Goal: Contribute content: Contribute content

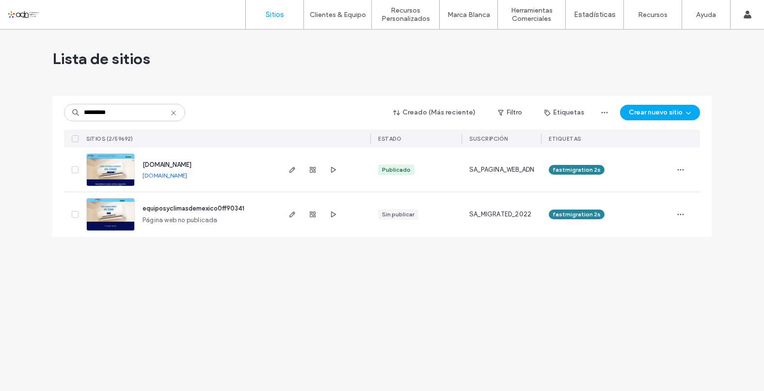
type input "*********"
click at [130, 166] on img at bounding box center [111, 187] width 48 height 66
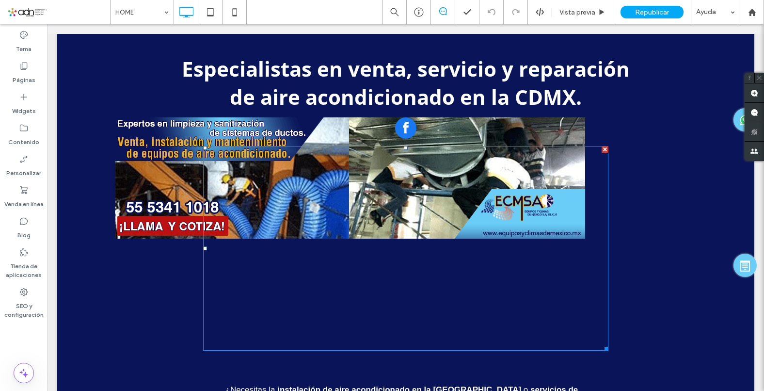
scroll to position [485, 0]
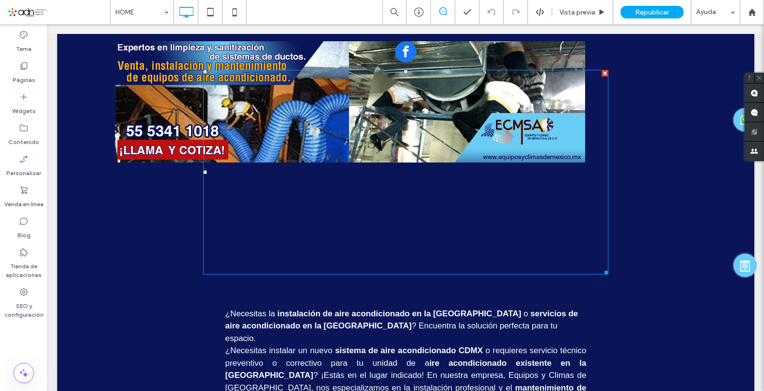
click at [437, 204] on span at bounding box center [405, 172] width 405 height 205
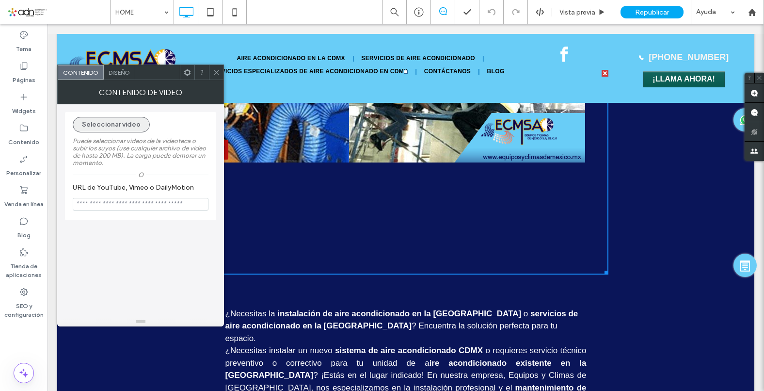
click at [131, 123] on button "Seleccionar video" at bounding box center [111, 125] width 77 height 16
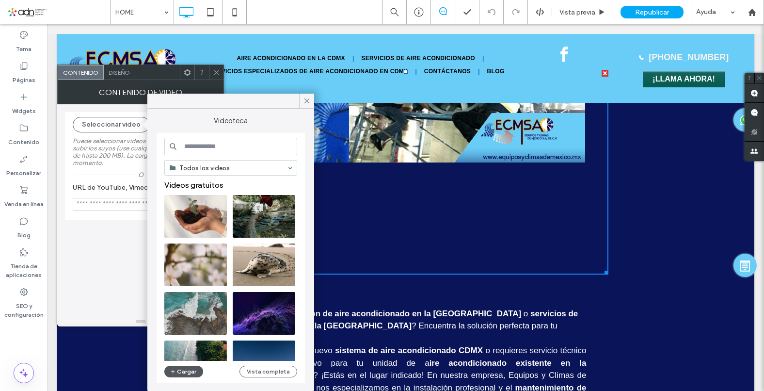
click at [187, 371] on button "Cargar" at bounding box center [183, 372] width 39 height 12
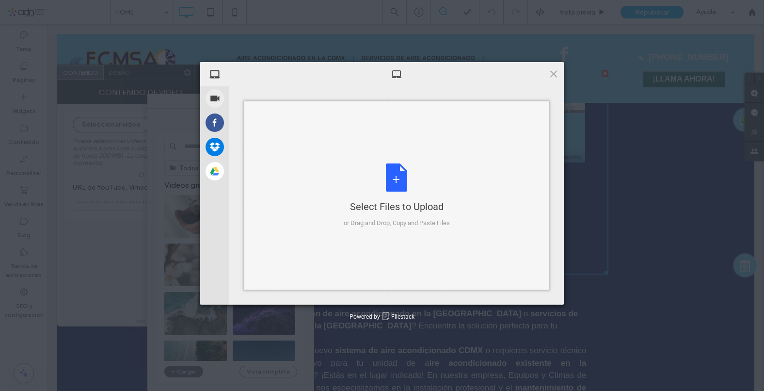
click at [403, 177] on div "Select Files to Upload or Drag and Drop, Copy and Paste Files" at bounding box center [397, 195] width 106 height 64
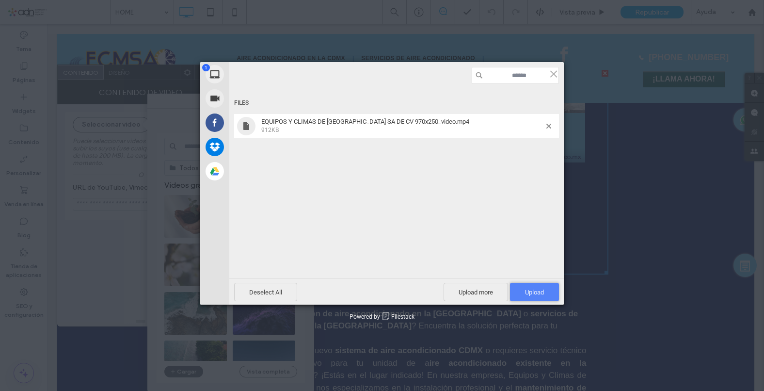
click at [537, 291] on span "Upload 1" at bounding box center [534, 291] width 19 height 7
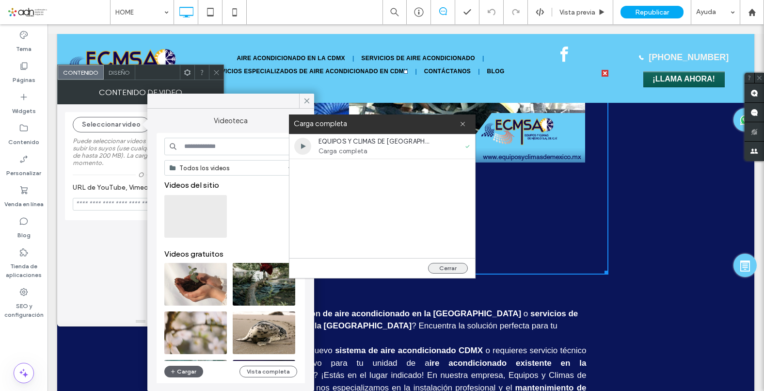
click at [453, 268] on button "Cerrar" at bounding box center [448, 268] width 40 height 11
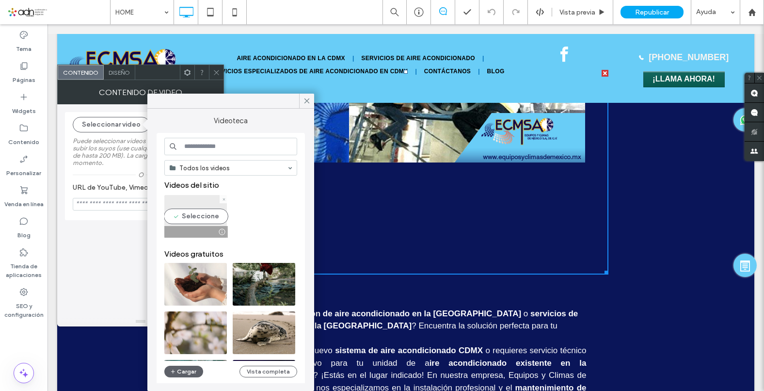
click at [200, 216] on video at bounding box center [195, 216] width 63 height 43
type input "**********"
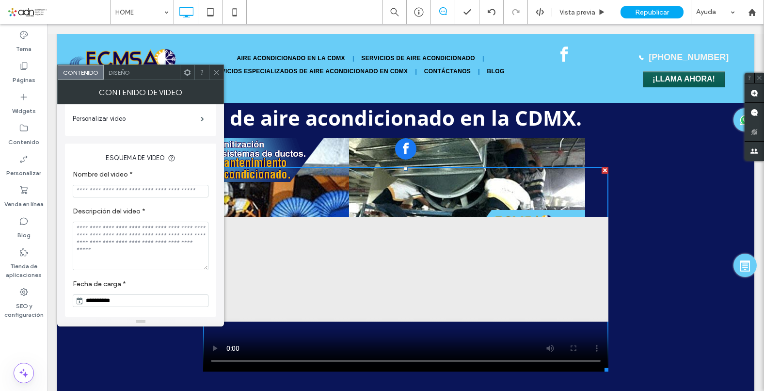
scroll to position [149, 0]
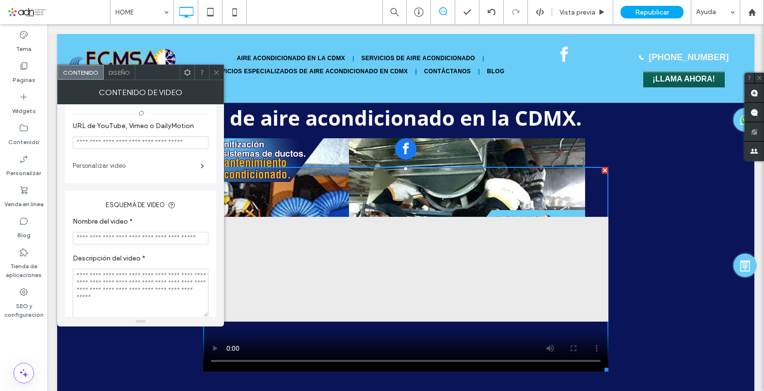
click at [129, 161] on label "Personalizar video" at bounding box center [137, 165] width 128 height 19
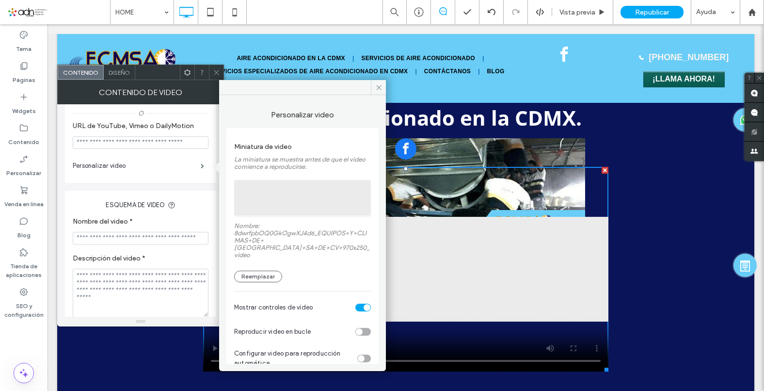
scroll to position [48, 0]
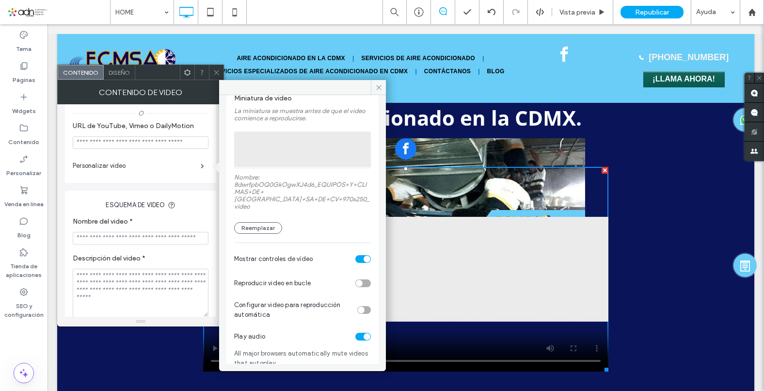
click at [355, 255] on div "toggle" at bounding box center [363, 259] width 16 height 8
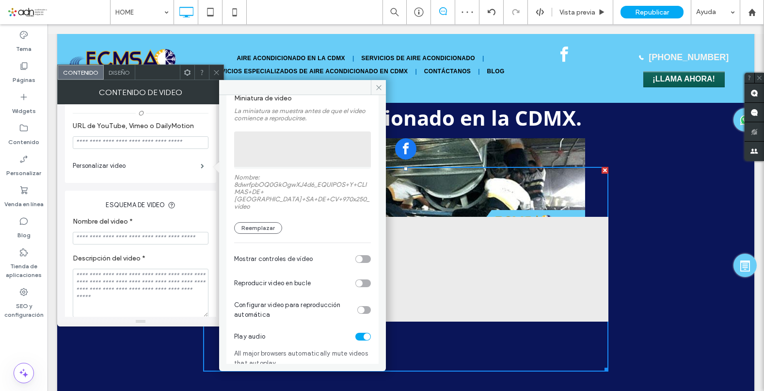
click at [359, 279] on div "toggle" at bounding box center [363, 283] width 16 height 8
click at [364, 333] on div "toggle" at bounding box center [367, 336] width 7 height 7
click at [359, 306] on div "toggle" at bounding box center [361, 309] width 7 height 7
click at [303, 309] on span "Configurar video para reproducción automática" at bounding box center [295, 309] width 123 height 19
drag, startPoint x: 379, startPoint y: 86, endPoint x: 331, endPoint y: 63, distance: 54.0
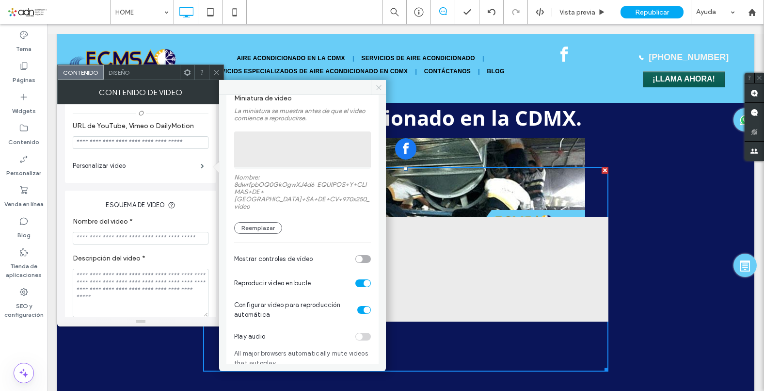
click at [379, 86] on icon at bounding box center [378, 87] width 7 height 7
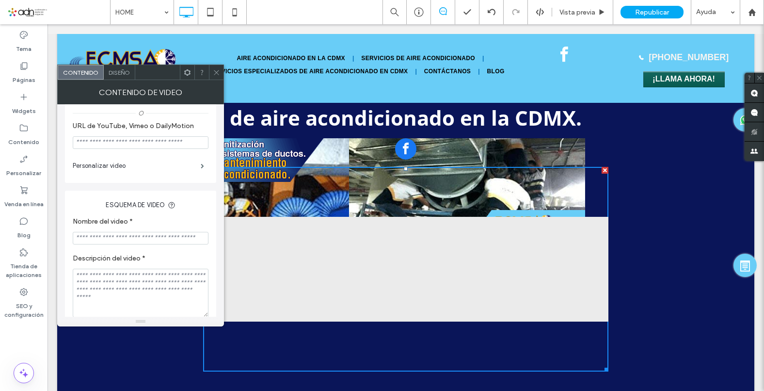
click at [220, 71] on div at bounding box center [216, 72] width 15 height 15
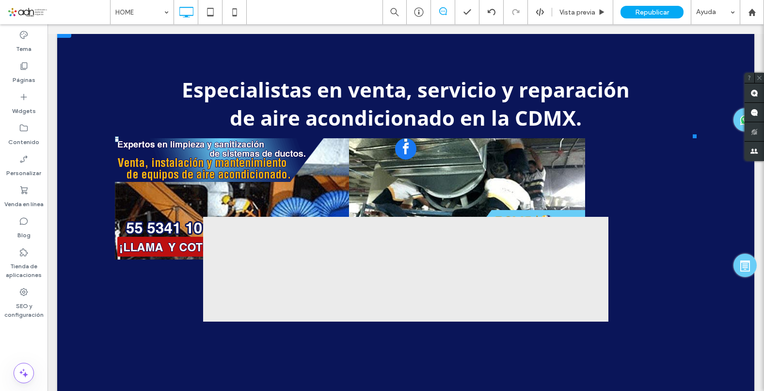
click at [182, 152] on div at bounding box center [406, 150] width 582 height 24
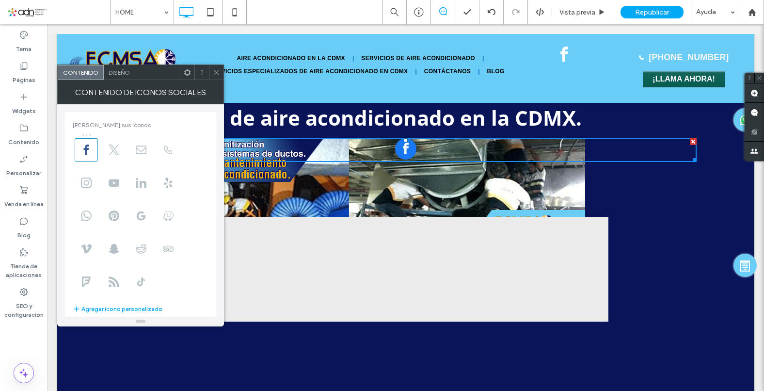
click at [215, 72] on icon at bounding box center [216, 72] width 7 height 7
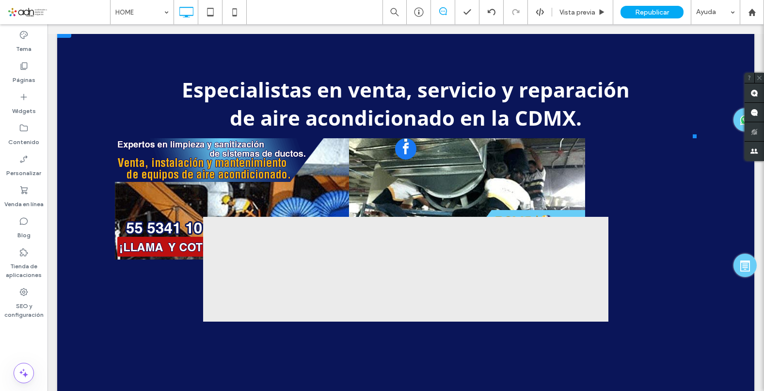
click at [118, 202] on gwd-taparea at bounding box center [350, 198] width 470 height 121
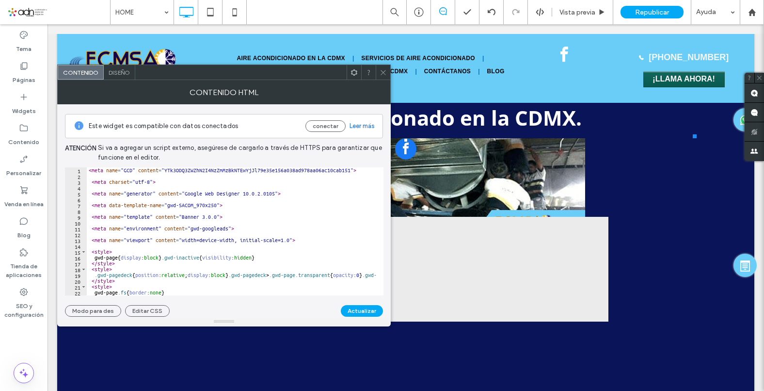
click at [381, 74] on use at bounding box center [383, 72] width 5 height 5
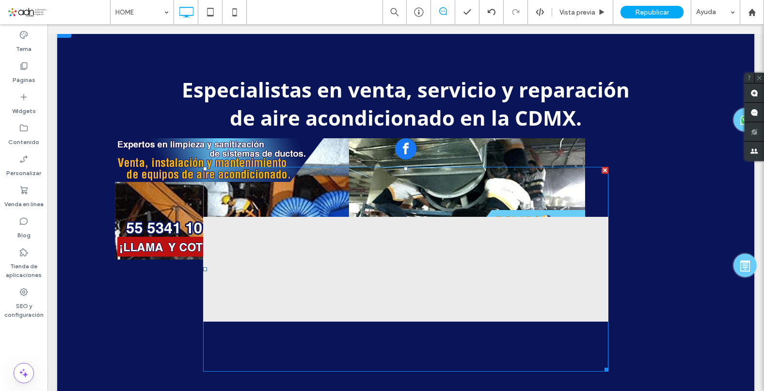
click at [602, 171] on div at bounding box center [605, 170] width 7 height 7
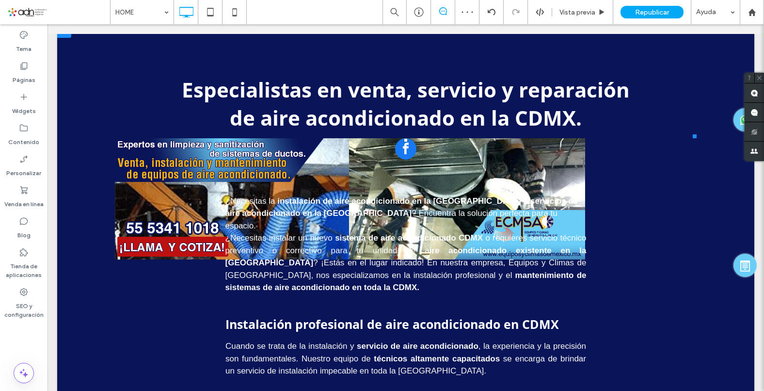
click at [130, 188] on gwd-taparea at bounding box center [350, 198] width 470 height 121
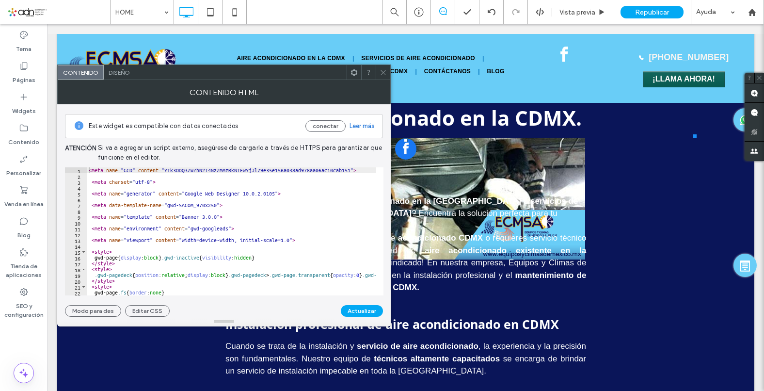
click at [382, 71] on icon at bounding box center [383, 72] width 7 height 7
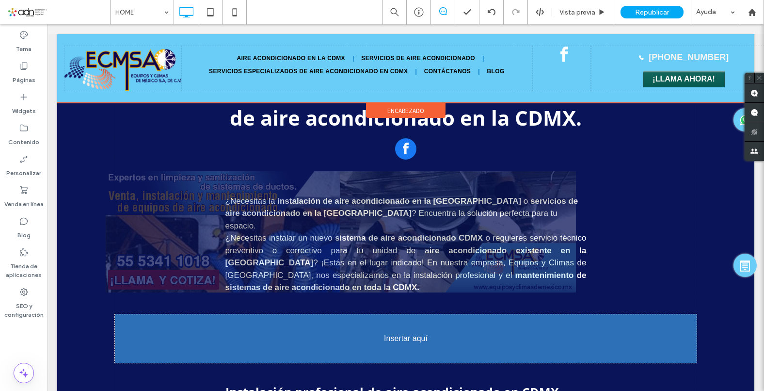
drag, startPoint x: 110, startPoint y: 243, endPoint x: 157, endPoint y: 218, distance: 52.9
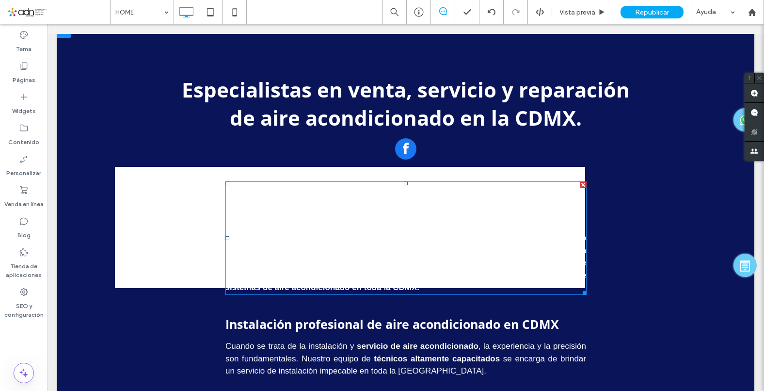
click at [580, 185] on div at bounding box center [583, 184] width 7 height 7
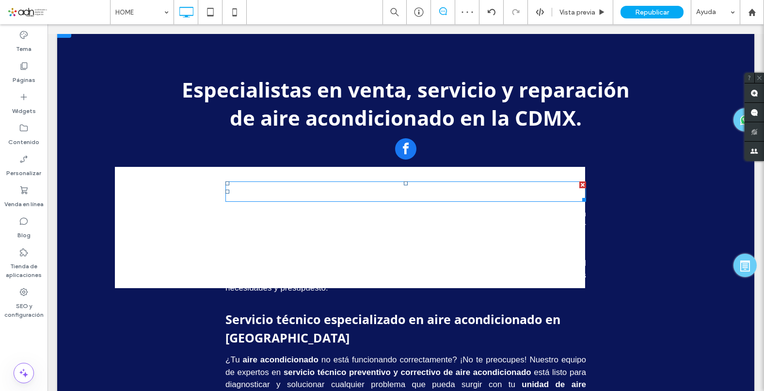
click at [579, 184] on div at bounding box center [582, 184] width 7 height 7
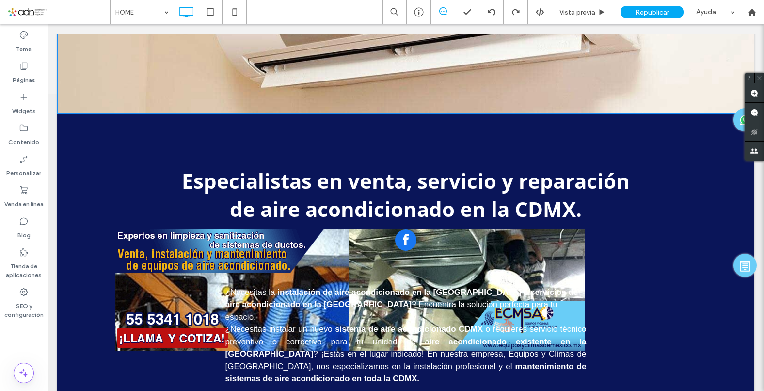
scroll to position [388, 0]
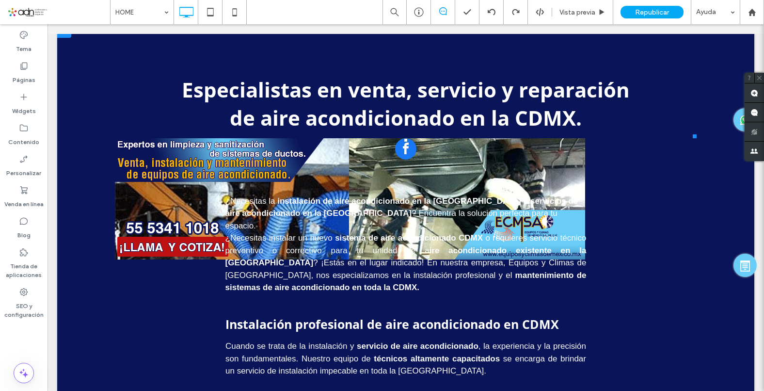
click at [121, 207] on gwd-taparea at bounding box center [350, 198] width 470 height 121
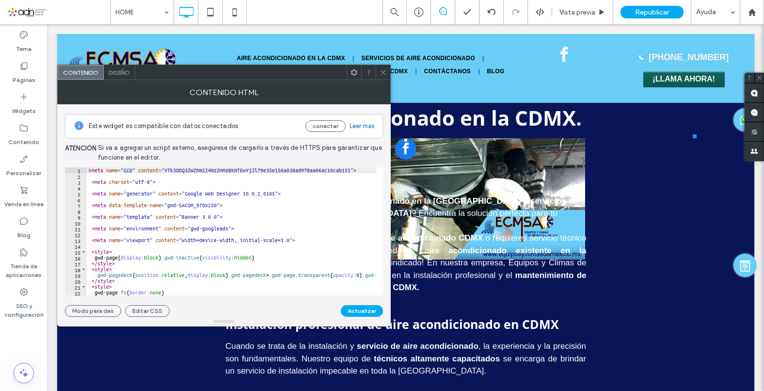
scroll to position [339, 0]
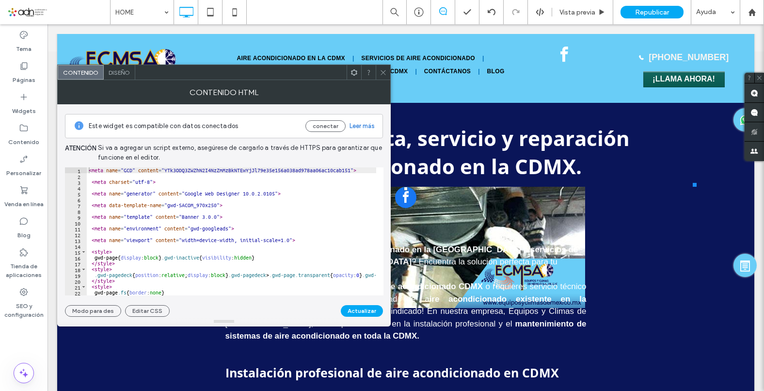
click at [355, 70] on use at bounding box center [354, 72] width 6 height 6
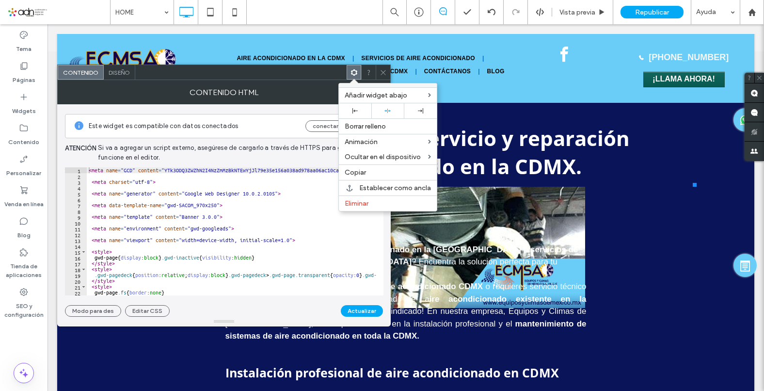
drag, startPoint x: 366, startPoint y: 203, endPoint x: 368, endPoint y: 194, distance: 8.6
click at [366, 202] on span "Eliminar" at bounding box center [357, 203] width 24 height 8
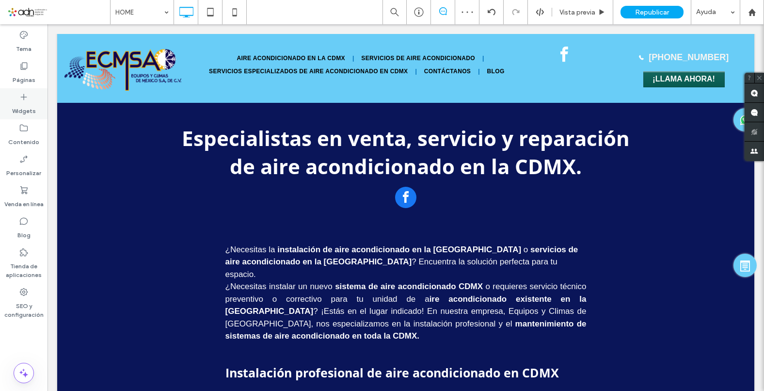
click at [22, 94] on icon at bounding box center [24, 97] width 10 height 10
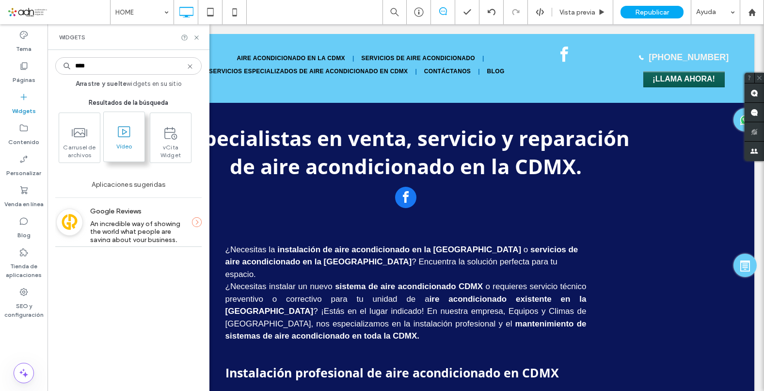
type input "****"
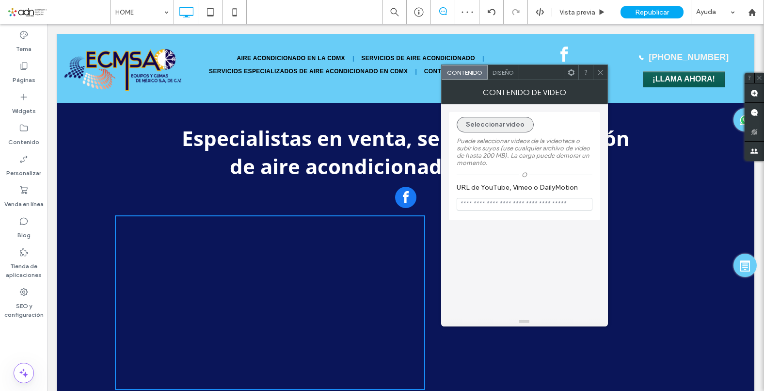
click at [481, 121] on button "Seleccionar video" at bounding box center [495, 125] width 77 height 16
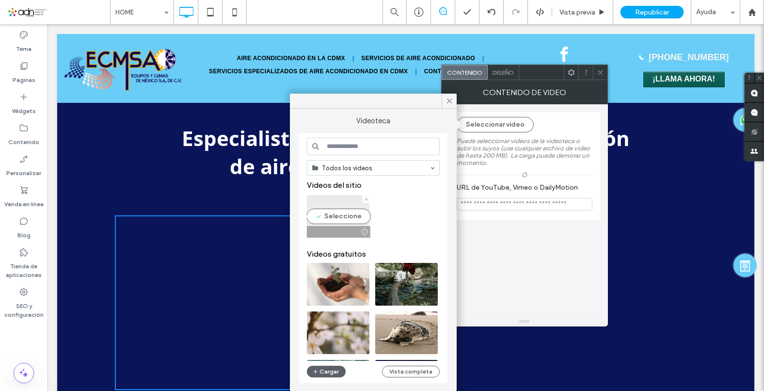
click at [341, 215] on video at bounding box center [338, 216] width 63 height 43
type input "**********"
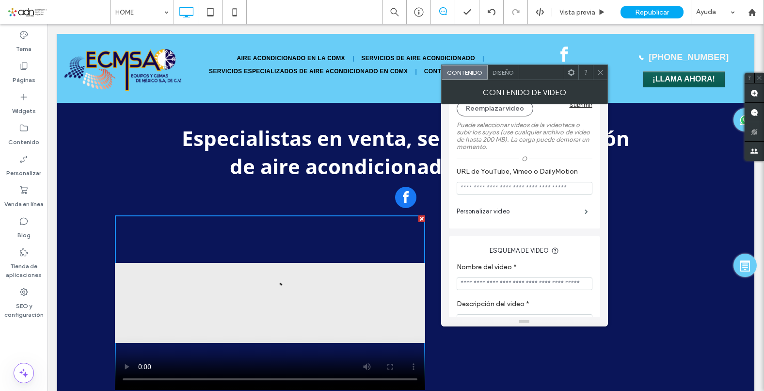
scroll to position [100, 0]
click at [501, 210] on label "Personalizar video" at bounding box center [521, 214] width 128 height 19
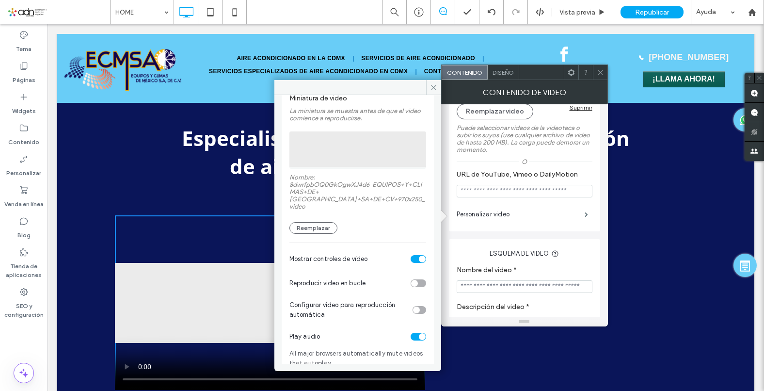
scroll to position [49, 0]
click at [411, 254] on div "toggle" at bounding box center [419, 258] width 16 height 8
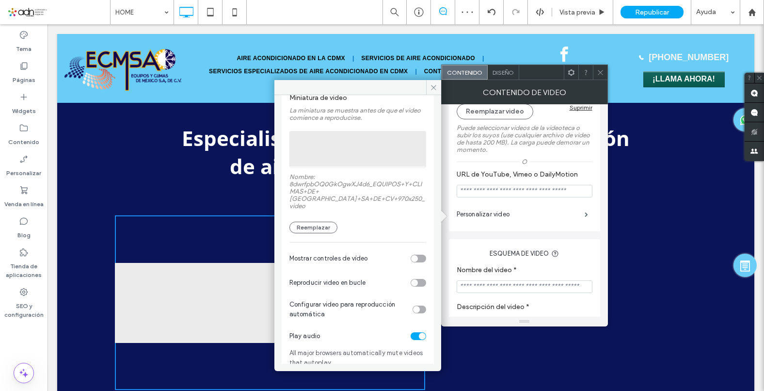
click at [418, 279] on div "toggle" at bounding box center [419, 283] width 16 height 8
click at [411, 332] on div "toggle" at bounding box center [419, 336] width 16 height 8
click at [415, 305] on div "toggle" at bounding box center [420, 309] width 14 height 8
click at [434, 88] on use at bounding box center [433, 87] width 5 height 5
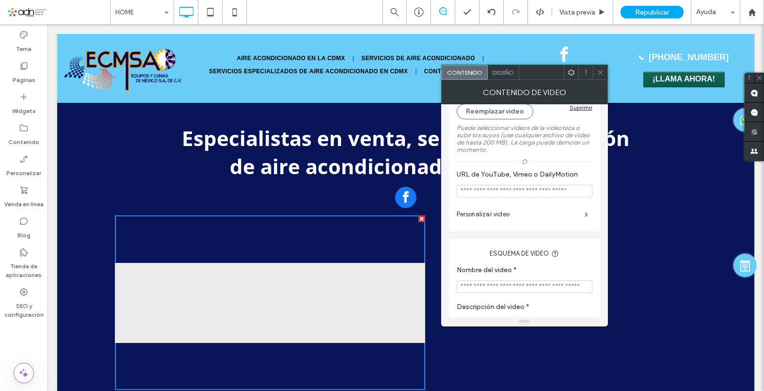
click at [509, 78] on div "Diseño" at bounding box center [504, 72] width 32 height 15
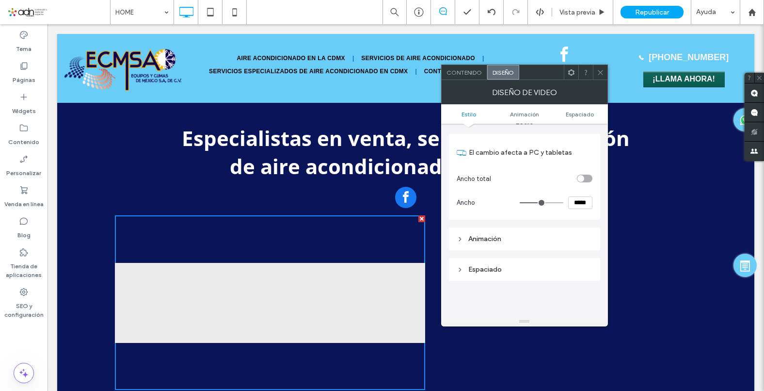
scroll to position [0, 0]
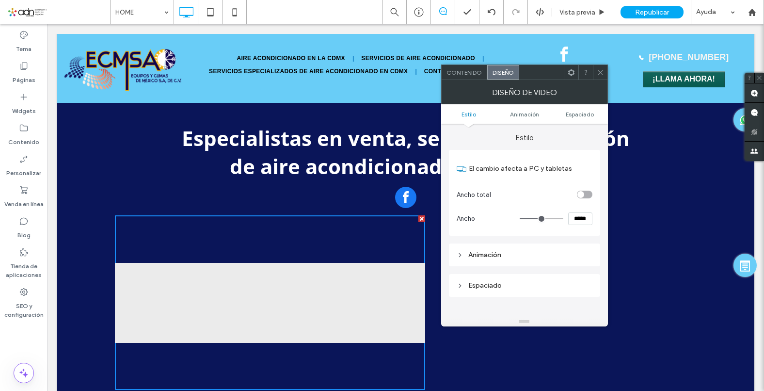
click at [570, 75] on icon at bounding box center [571, 72] width 7 height 7
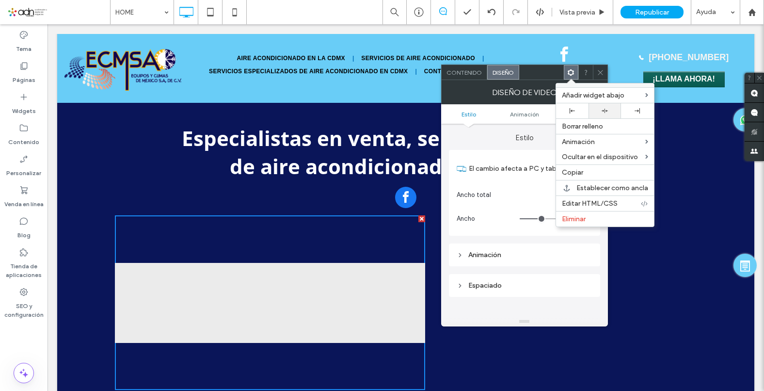
click at [604, 109] on use at bounding box center [605, 111] width 6 height 4
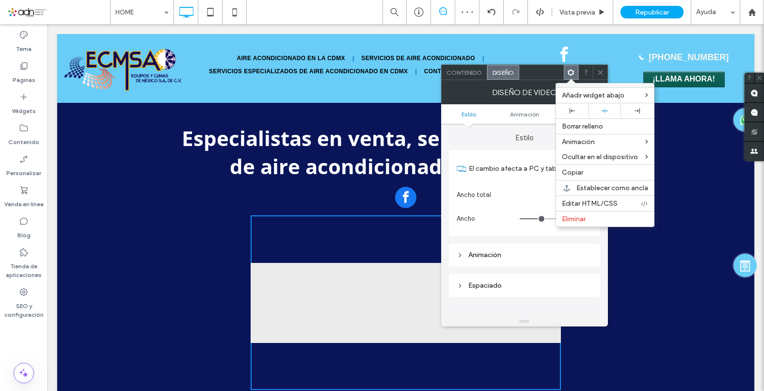
click at [599, 73] on icon at bounding box center [600, 72] width 7 height 7
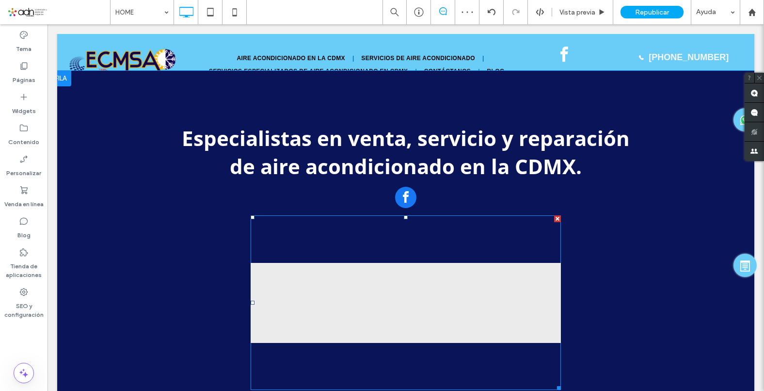
scroll to position [485, 0]
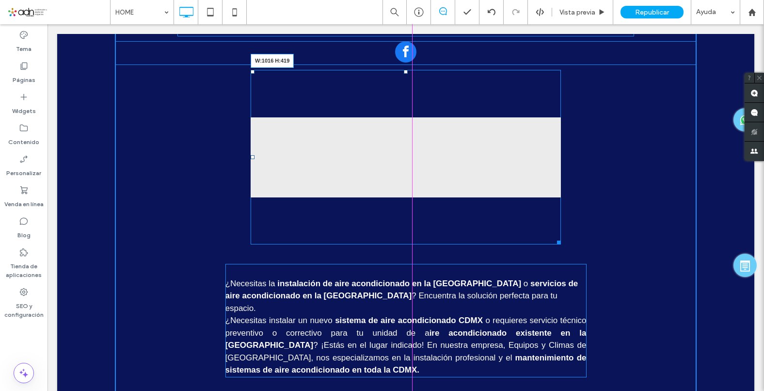
drag, startPoint x: 555, startPoint y: 242, endPoint x: 691, endPoint y: 288, distance: 143.6
click at [561, 244] on div at bounding box center [557, 240] width 7 height 7
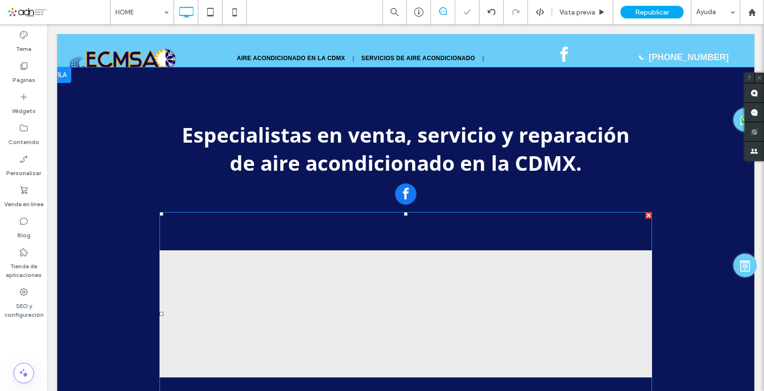
scroll to position [339, 0]
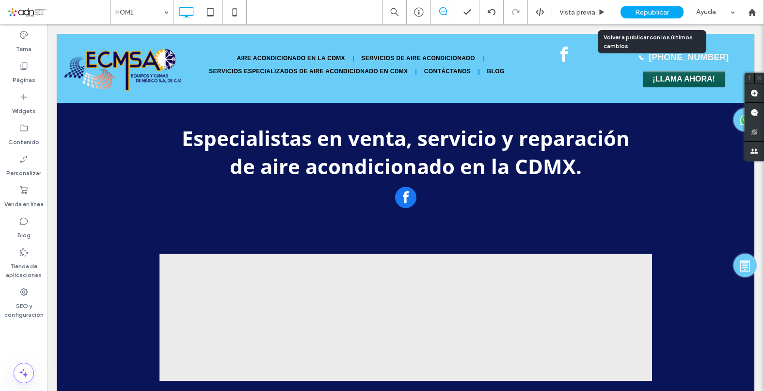
click at [647, 8] on span "Republicar" at bounding box center [652, 12] width 34 height 8
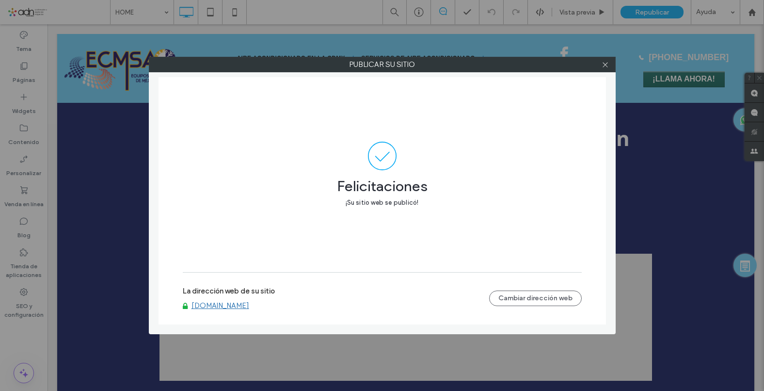
click at [249, 305] on link "[DOMAIN_NAME]" at bounding box center [220, 305] width 58 height 9
click at [604, 63] on icon at bounding box center [605, 64] width 7 height 7
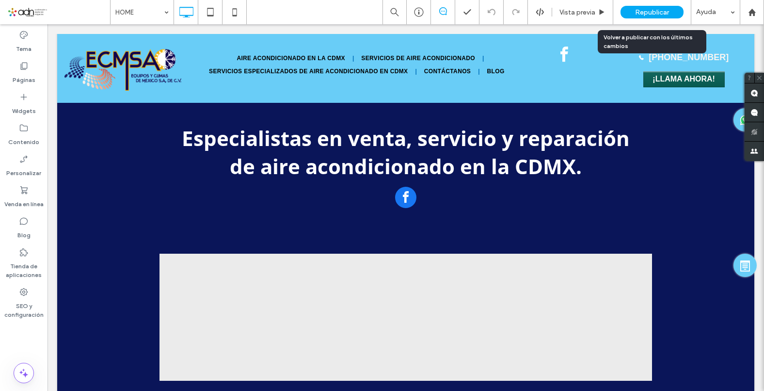
click at [643, 12] on span "Republicar" at bounding box center [652, 12] width 34 height 8
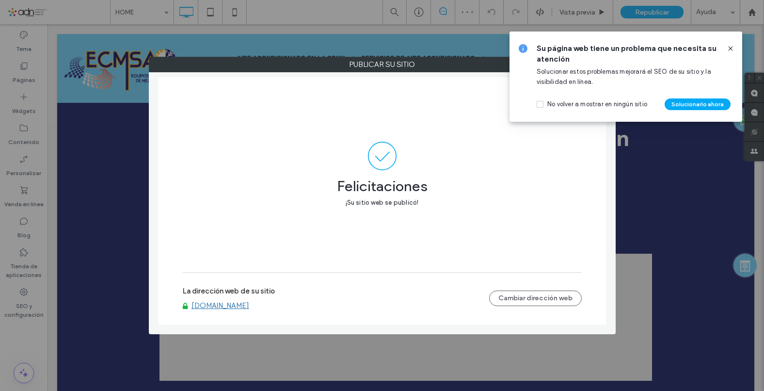
click at [730, 48] on icon at bounding box center [731, 49] width 8 height 8
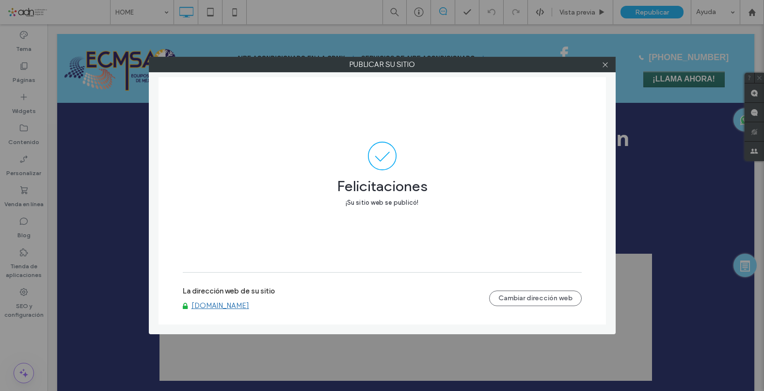
click at [504, 206] on div "Felicitaciones ¡Su sitio web se publicó!" at bounding box center [382, 188] width 399 height 37
click at [606, 65] on icon at bounding box center [605, 64] width 7 height 7
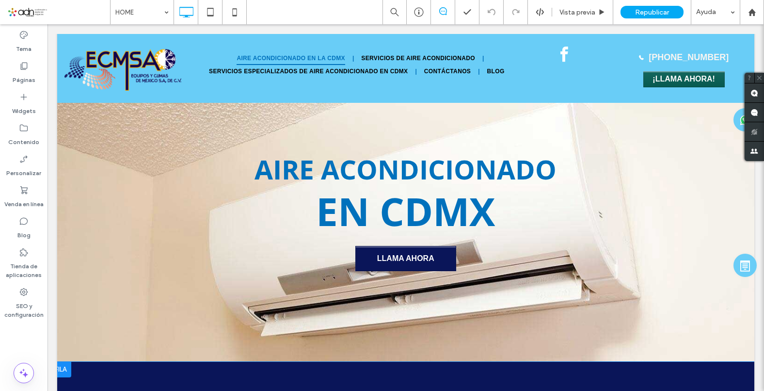
scroll to position [0, 0]
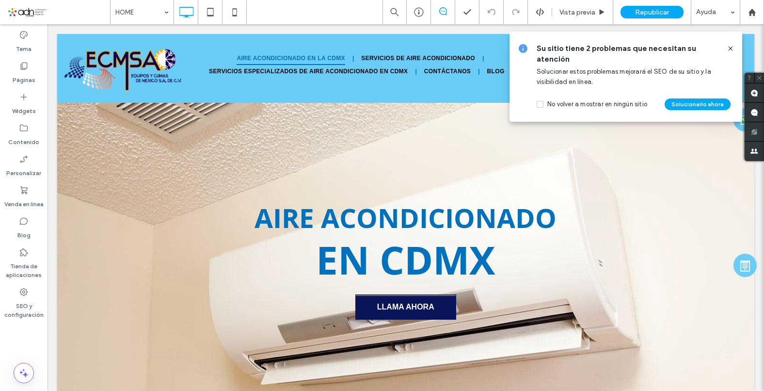
click at [731, 48] on icon at bounding box center [731, 49] width 8 height 8
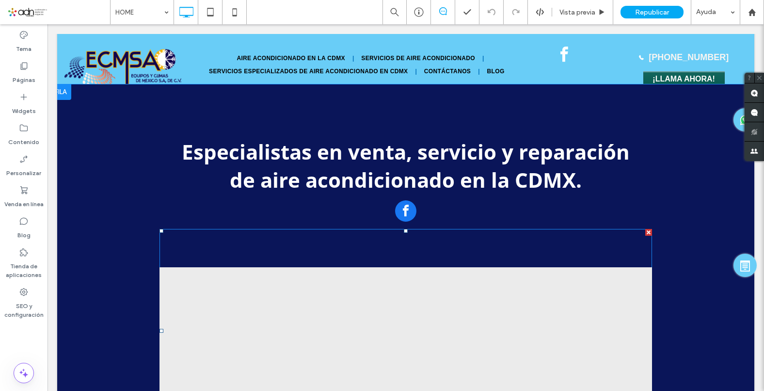
scroll to position [436, 0]
